Goal: Check status: Check status

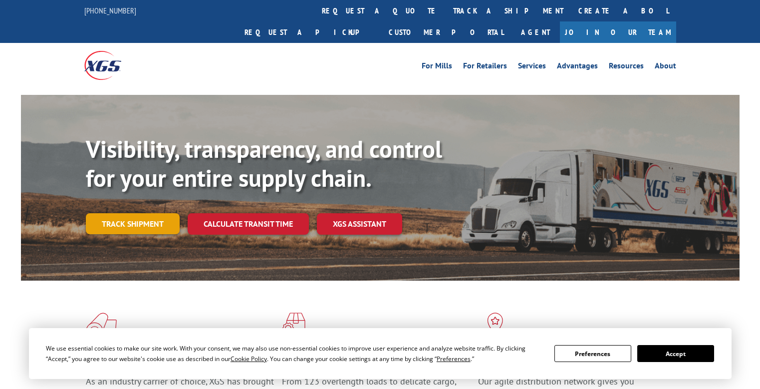
click at [150, 216] on div "Visibility, transparency, and control for your entire supply chain. Track shipm…" at bounding box center [413, 204] width 654 height 139
click at [134, 213] on link "Track shipment" at bounding box center [133, 223] width 94 height 21
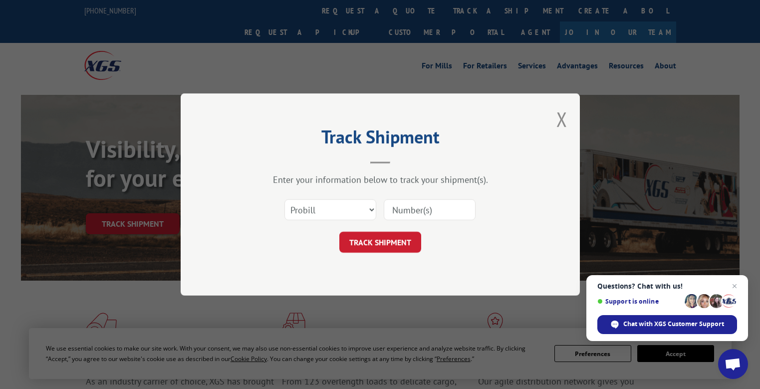
click at [415, 214] on input at bounding box center [430, 209] width 92 height 21
type input "17496787"
click at [385, 244] on button "TRACK SHIPMENT" at bounding box center [381, 242] width 82 height 21
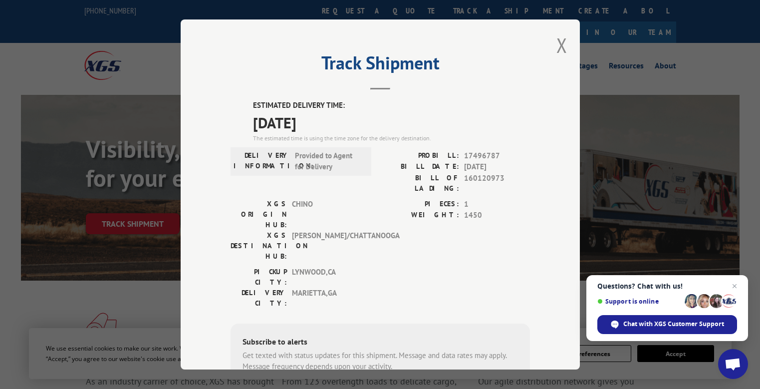
click at [474, 153] on span "17496787" at bounding box center [497, 155] width 66 height 11
copy span "17496787"
